Goal: Check status

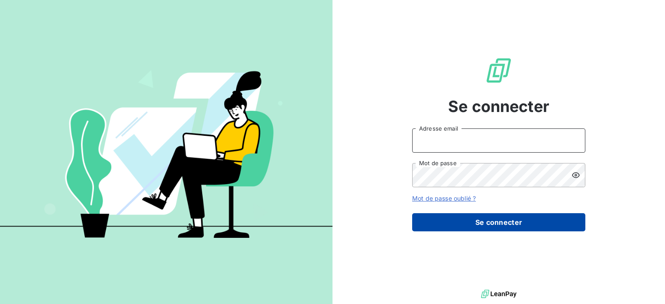
type input "[PERSON_NAME][EMAIL_ADDRESS][DOMAIN_NAME]"
click at [436, 218] on button "Se connecter" at bounding box center [498, 222] width 173 height 18
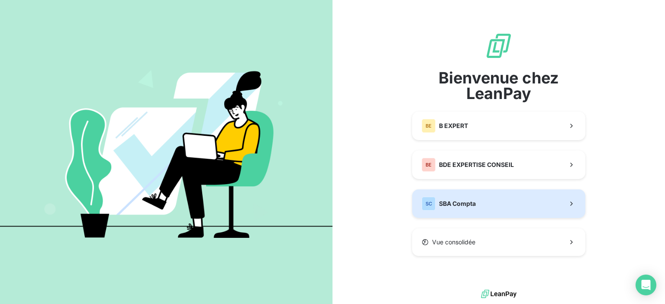
click at [454, 200] on span "SBA Compta" at bounding box center [457, 204] width 37 height 9
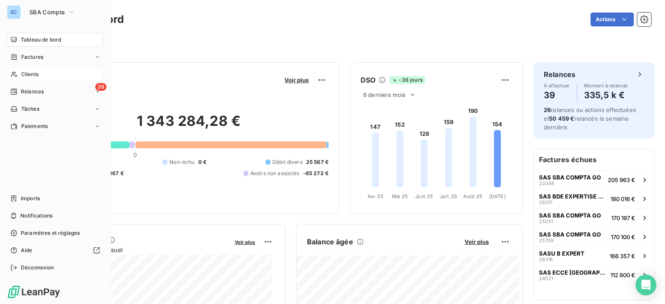
click at [24, 72] on span "Clients" at bounding box center [29, 75] width 17 height 8
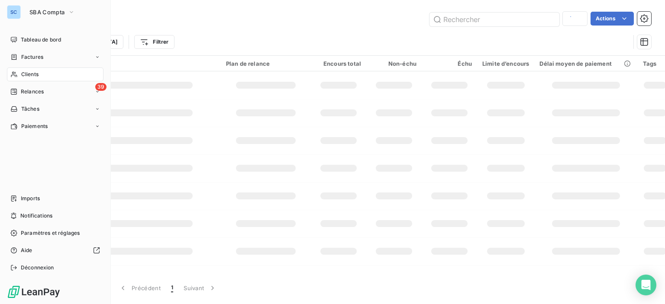
type input "comptoi"
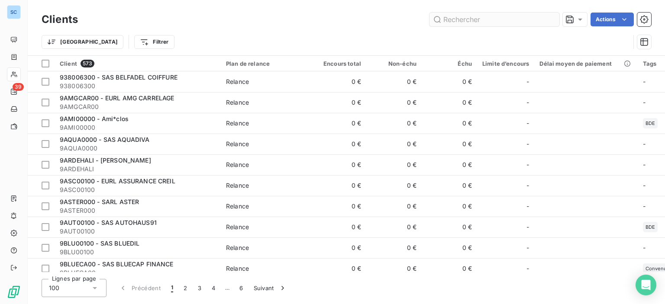
click at [464, 17] on input "text" at bounding box center [494, 20] width 130 height 14
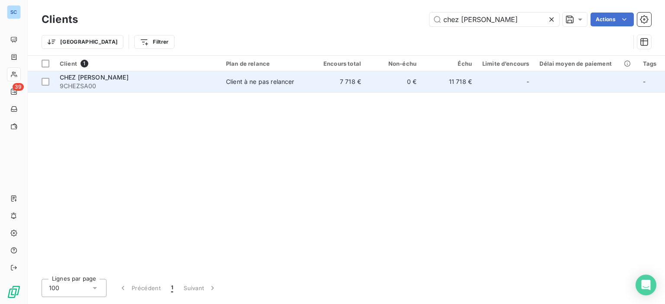
type input "chez [PERSON_NAME]"
click at [104, 77] on div "CHEZ [PERSON_NAME]" at bounding box center [138, 77] width 156 height 9
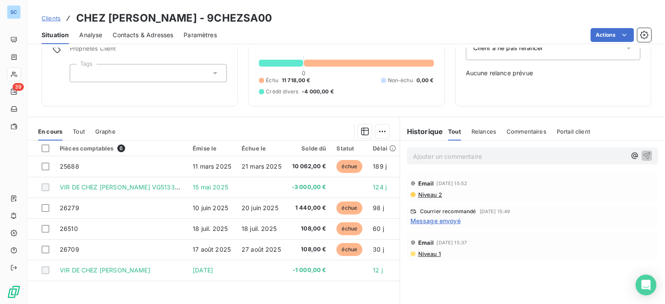
scroll to position [72, 0]
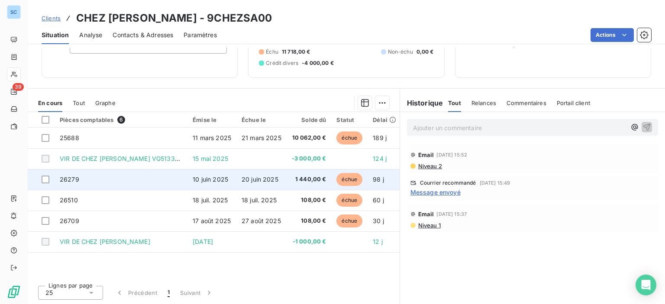
click at [350, 178] on span "échue" at bounding box center [349, 179] width 26 height 13
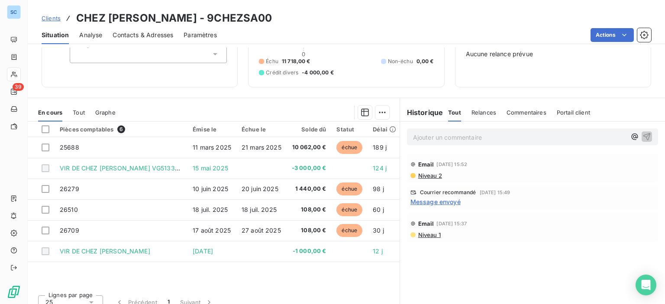
scroll to position [72, 0]
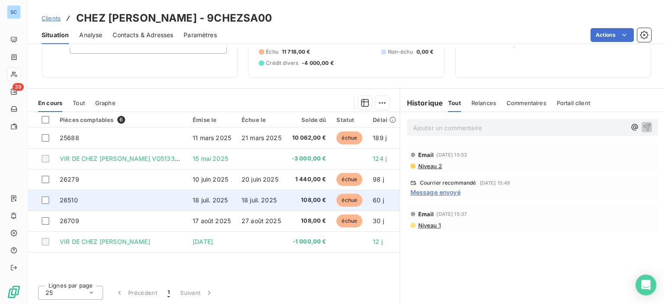
click at [299, 197] on span "108,00 €" at bounding box center [309, 200] width 35 height 9
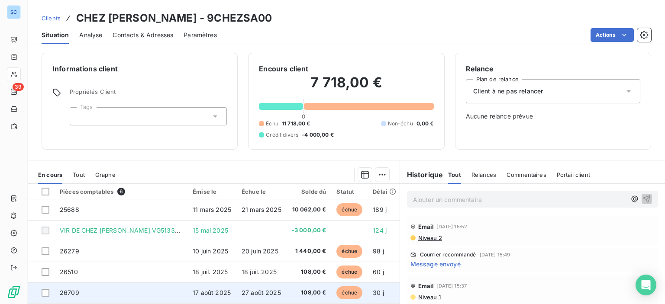
click at [342, 290] on span "échue" at bounding box center [349, 293] width 26 height 13
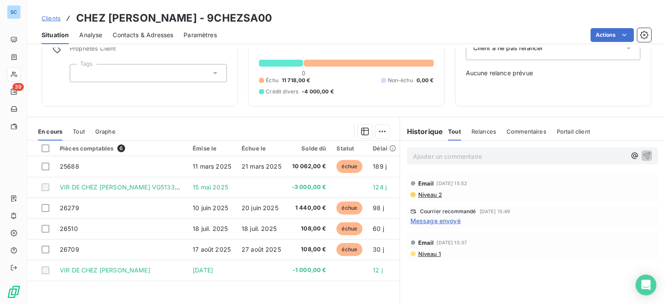
scroll to position [72, 0]
